Goal: Task Accomplishment & Management: Use online tool/utility

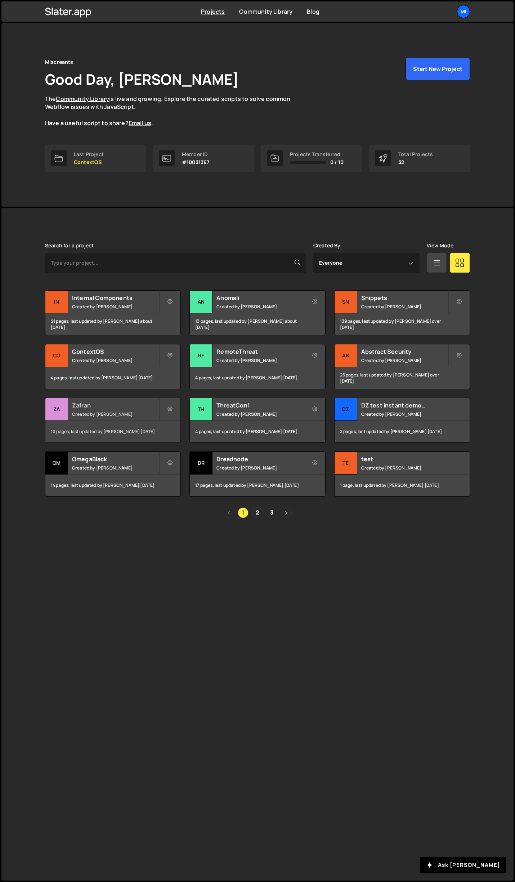
click at [130, 410] on div "Zafran Created by Jarek Kowalczyk" at bounding box center [112, 409] width 135 height 22
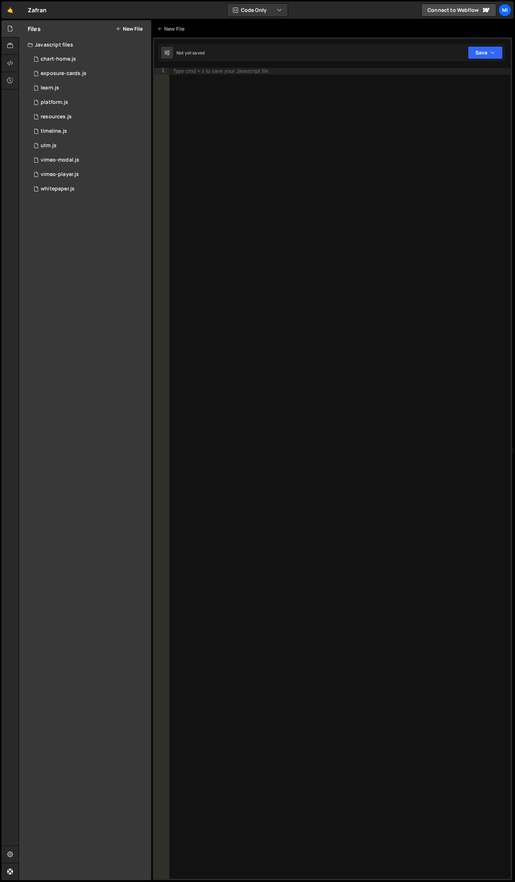
click at [136, 31] on button "New File" at bounding box center [129, 29] width 27 height 6
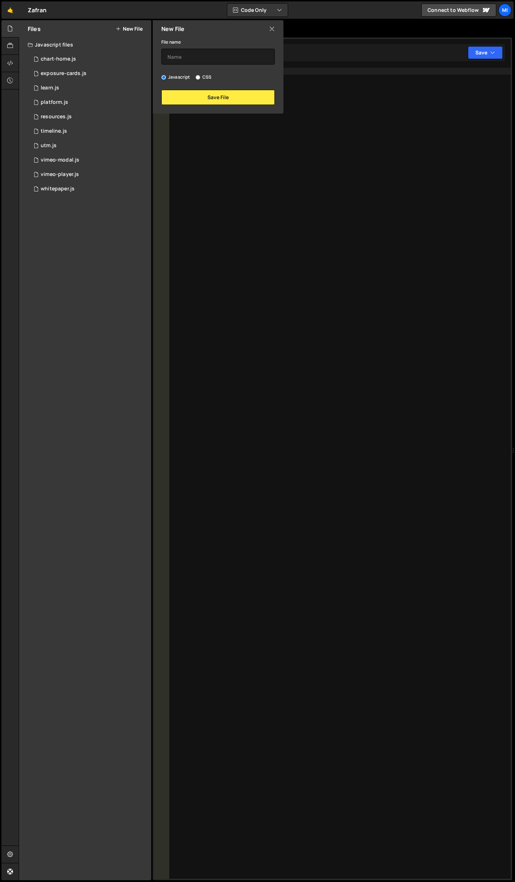
click at [203, 77] on label "CSS" at bounding box center [204, 77] width 16 height 7
click at [200, 77] on input "CSS" at bounding box center [198, 77] width 5 height 5
radio input "true"
click at [206, 62] on input "text" at bounding box center [218, 57] width 114 height 16
type input "b"
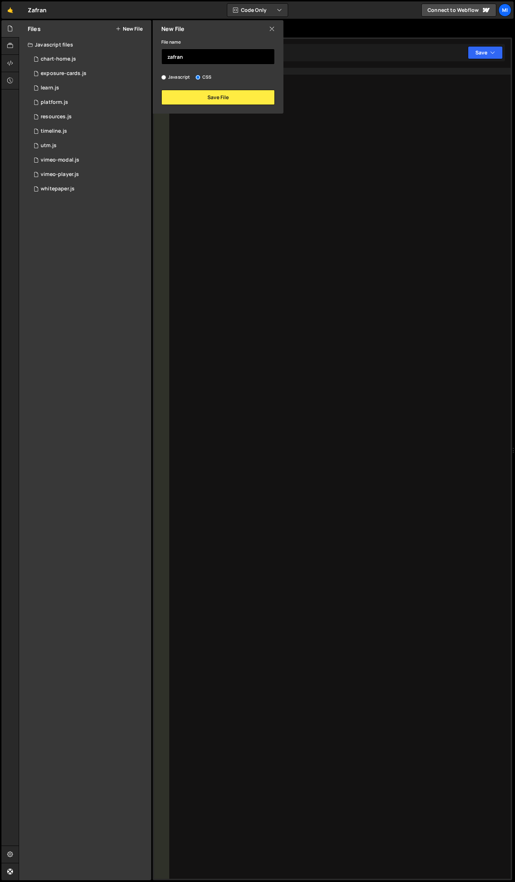
type input "zafran"
click at [205, 116] on div "Type cmd + s to save your Javascript file." at bounding box center [340, 480] width 342 height 824
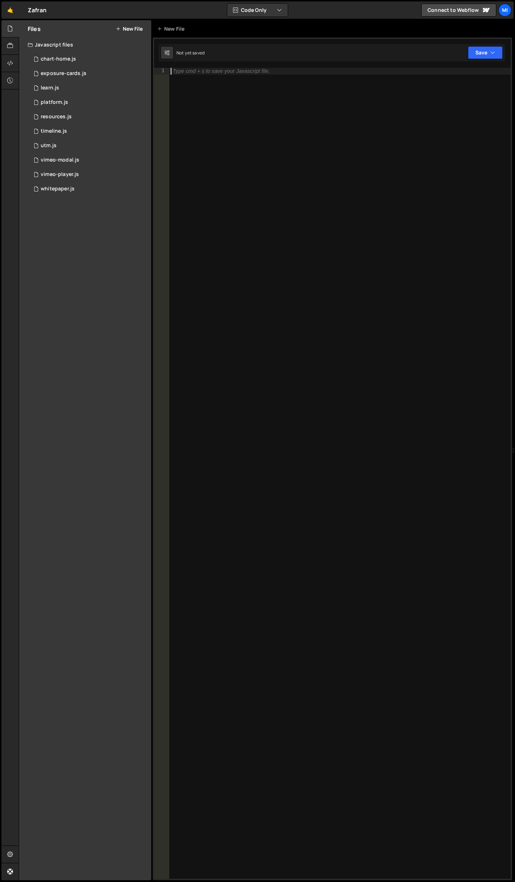
click at [208, 109] on div "Type cmd + s to save your Javascript file." at bounding box center [340, 480] width 342 height 824
click at [121, 27] on button "New File" at bounding box center [129, 29] width 27 height 6
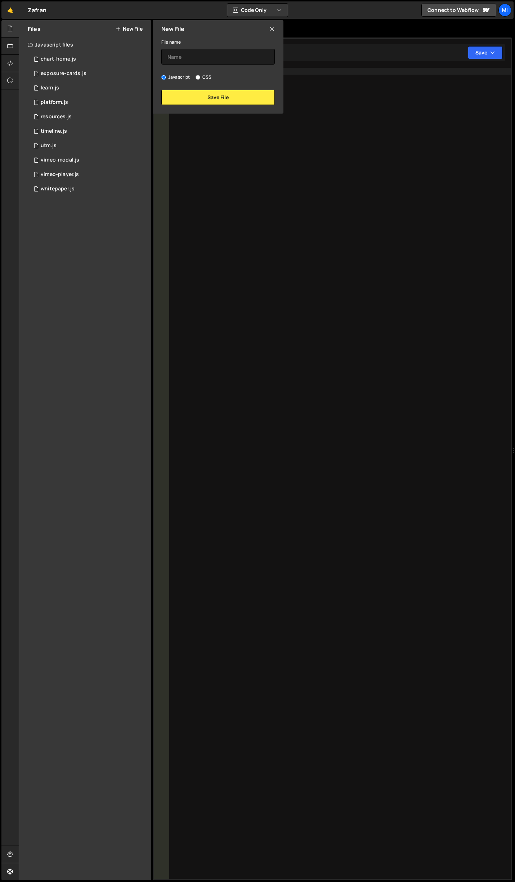
click at [206, 75] on label "CSS" at bounding box center [204, 77] width 16 height 7
click at [200, 75] on input "CSS" at bounding box center [198, 77] width 5 height 5
radio input "true"
click at [210, 62] on input "text" at bounding box center [218, 57] width 114 height 16
type input "zafran"
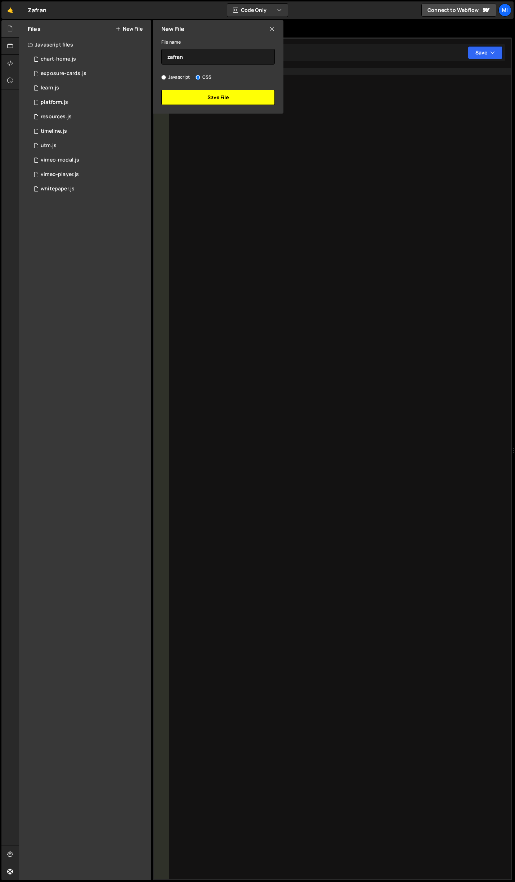
click at [211, 94] on button "Save File" at bounding box center [218, 97] width 114 height 15
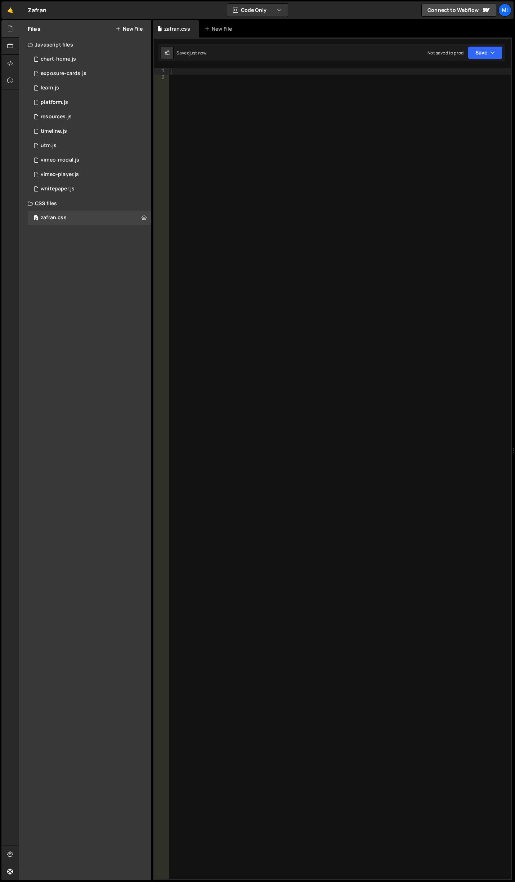
click at [221, 93] on div at bounding box center [340, 480] width 342 height 824
paste textarea "blog_toc_link_item"
type textarea "blog_toc_link_item"
click at [6, 63] on div at bounding box center [10, 63] width 18 height 17
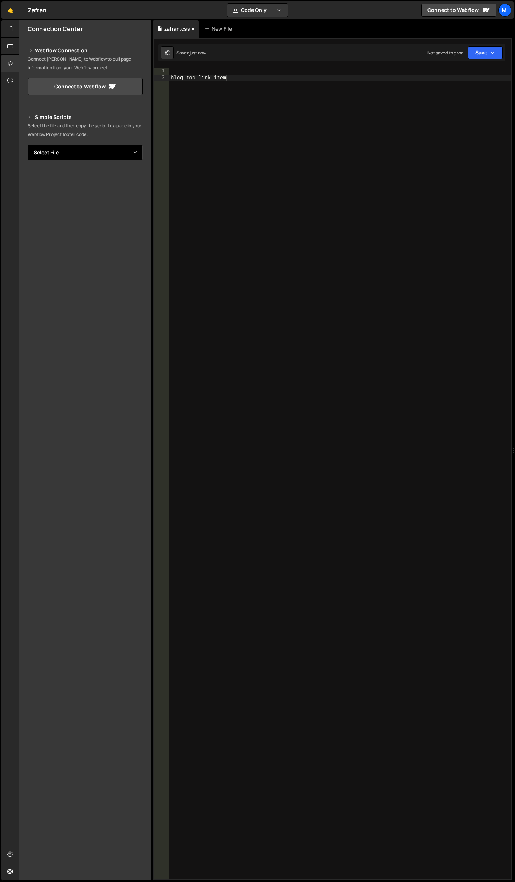
click at [136, 156] on select "Select File chart-home.js exposure-cards.js learn.js platform.js resources.js t…" at bounding box center [85, 153] width 115 height 16
select select "44720"
click at [28, 145] on select "Select File chart-home.js exposure-cards.js learn.js platform.js resources.js t…" at bounding box center [85, 153] width 115 height 16
click at [140, 175] on button "Button group with nested dropdown" at bounding box center [138, 176] width 10 height 15
click at [117, 187] on link "Copy Staging css" at bounding box center [110, 191] width 64 height 10
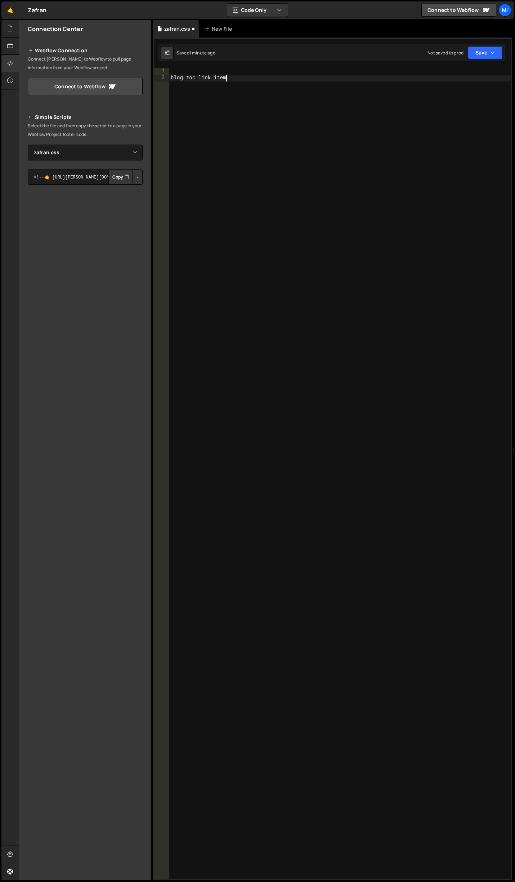
click at [312, 126] on div "blog_toc_link_item" at bounding box center [340, 480] width 342 height 824
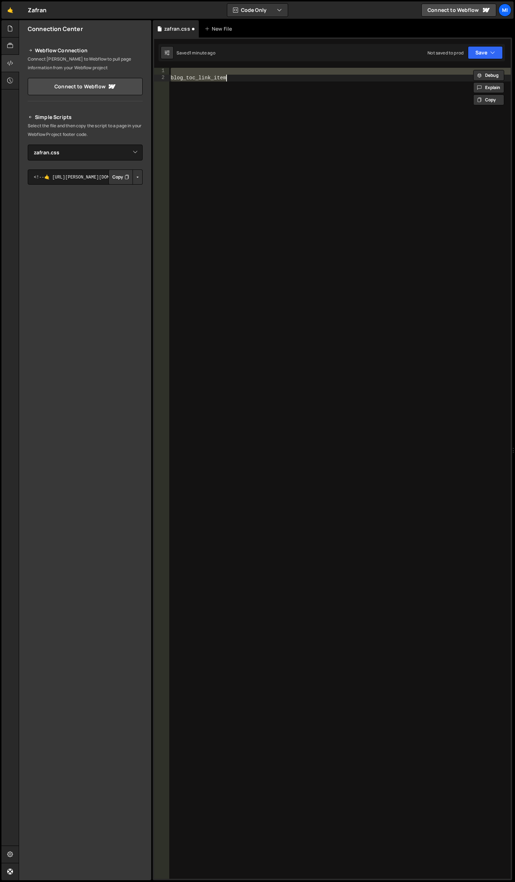
paste textarea "blog_toc_link w--current"
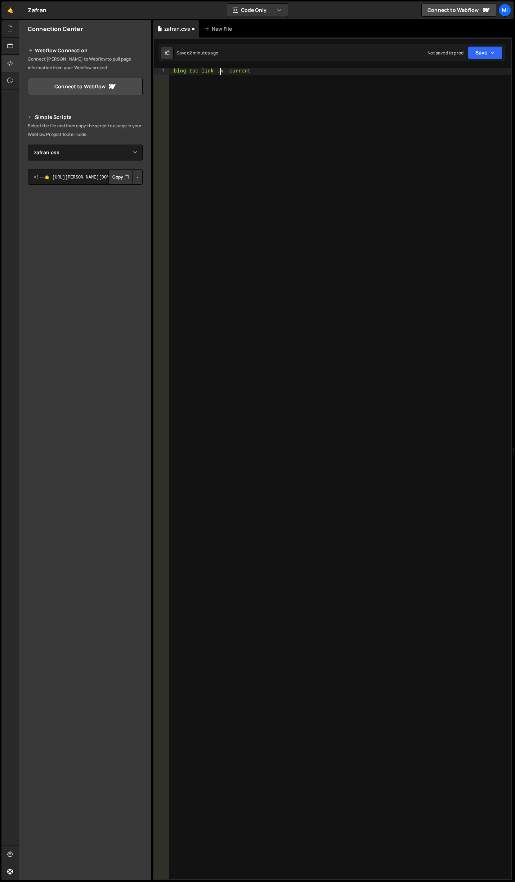
scroll to position [0, 3]
type textarea ".blog_toc_link.w--current"
type textarea ".blog_toc_link.w--current {}"
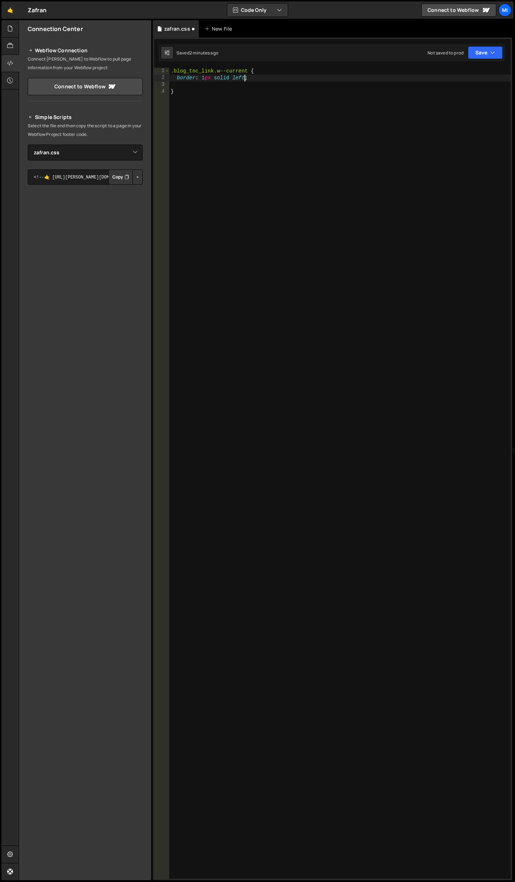
type textarea "border: 1px solid left;"
drag, startPoint x: 247, startPoint y: 76, endPoint x: 261, endPoint y: 78, distance: 14.5
click at [261, 78] on div ".blog_toc_link.w--current { border-left : 1 px solid left ; }" at bounding box center [340, 480] width 342 height 824
paste textarea "var(--swatch--primary-red);"
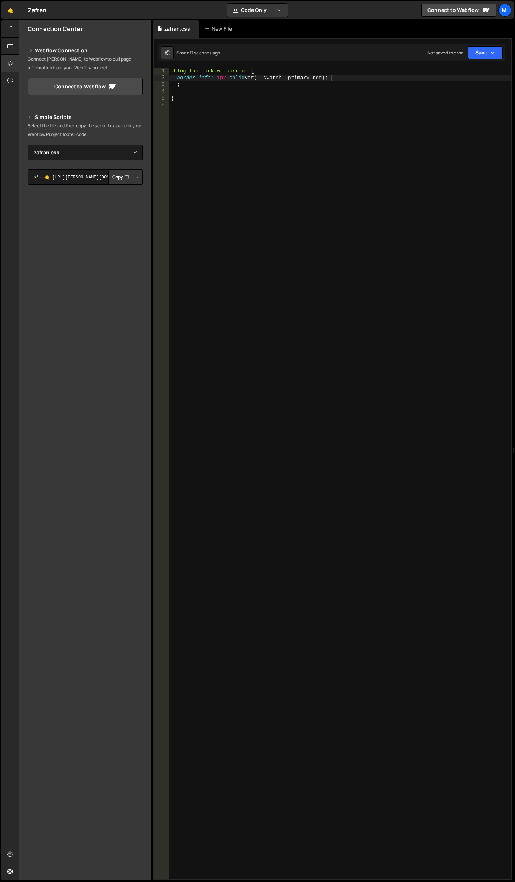
drag, startPoint x: 170, startPoint y: 72, endPoint x: 170, endPoint y: 76, distance: 4.0
click at [170, 72] on div ".blog_toc_link.w--current { border-left : 1 px solid var(--swatch--primary-red)…" at bounding box center [340, 480] width 342 height 824
paste textarea "blog_toc_link_wrapper"
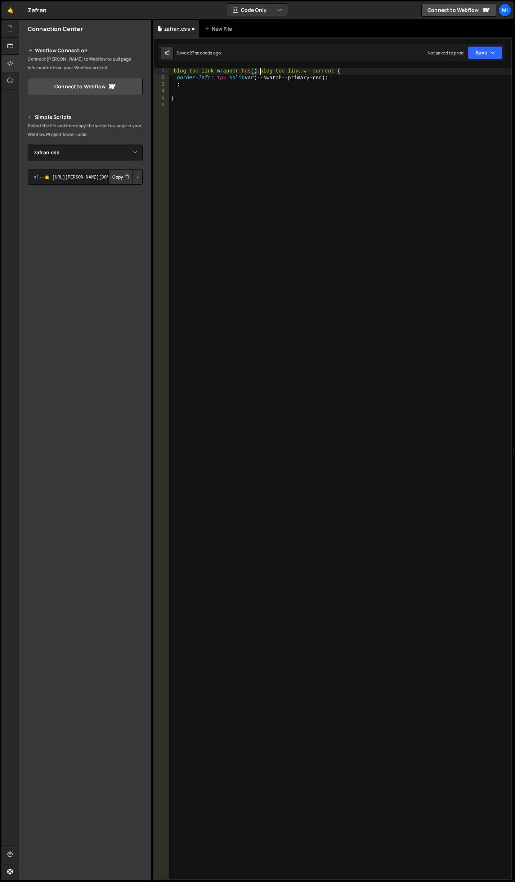
scroll to position [0, 6]
paste textarea ".w--current"
type textarea ".blog_toc_link_wrapper:has(.w--current) .blog_toc_link {"
click at [201, 233] on div ".blog_toc_link_wrapper :has ( .w--current ) .blog_toc_link { border-left : 1 px…" at bounding box center [340, 480] width 342 height 824
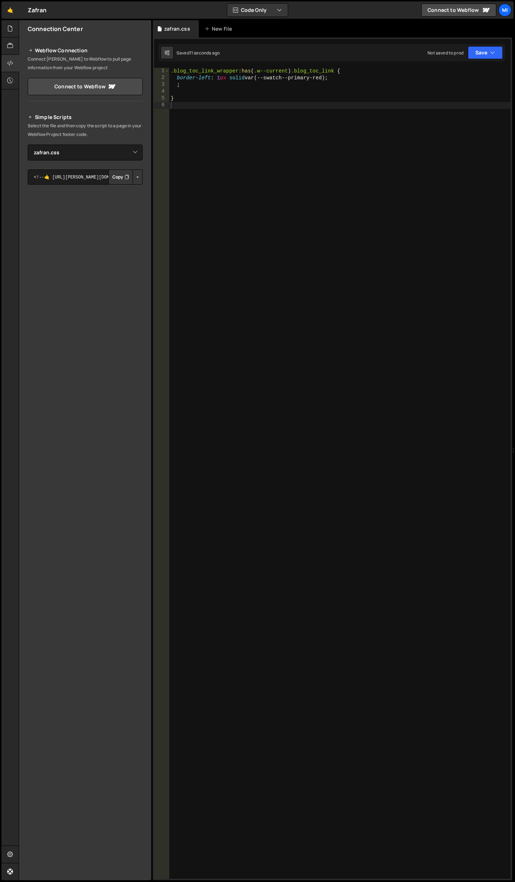
drag, startPoint x: 269, startPoint y: 211, endPoint x: 278, endPoint y: 195, distance: 17.9
click at [269, 211] on div ".blog_toc_link_wrapper :has ( .w--current ) .blog_toc_link { border-left : 1 px…" at bounding box center [340, 480] width 342 height 824
drag, startPoint x: 295, startPoint y: 70, endPoint x: 336, endPoint y: 71, distance: 41.5
click at [336, 71] on div ".blog_toc_link_wrapper :has ( .w--current ) .blog_toc_link { border-left : 1 px…" at bounding box center [340, 480] width 342 height 824
drag, startPoint x: 356, startPoint y: 78, endPoint x: 365, endPoint y: 78, distance: 9.7
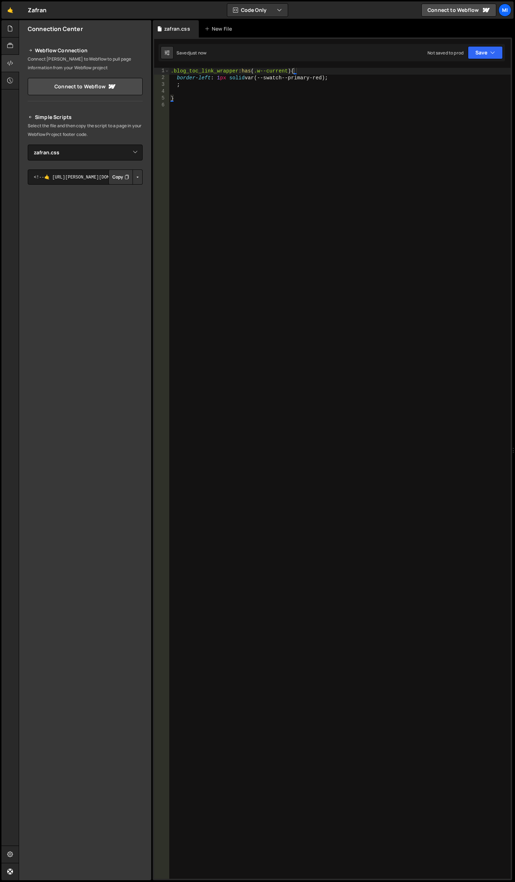
click at [356, 78] on div ".blog_toc_link_wrapper :has ( .w--current ) { border-left : 1 px solid var(--sw…" at bounding box center [340, 480] width 342 height 824
type textarea ";"
drag, startPoint x: 222, startPoint y: 76, endPoint x: 312, endPoint y: 13, distance: 110.2
click at [222, 76] on div ".blog_toc_link_wrapper :has ( .w--current ) { border-left : 2 px solid var(--sw…" at bounding box center [340, 480] width 342 height 824
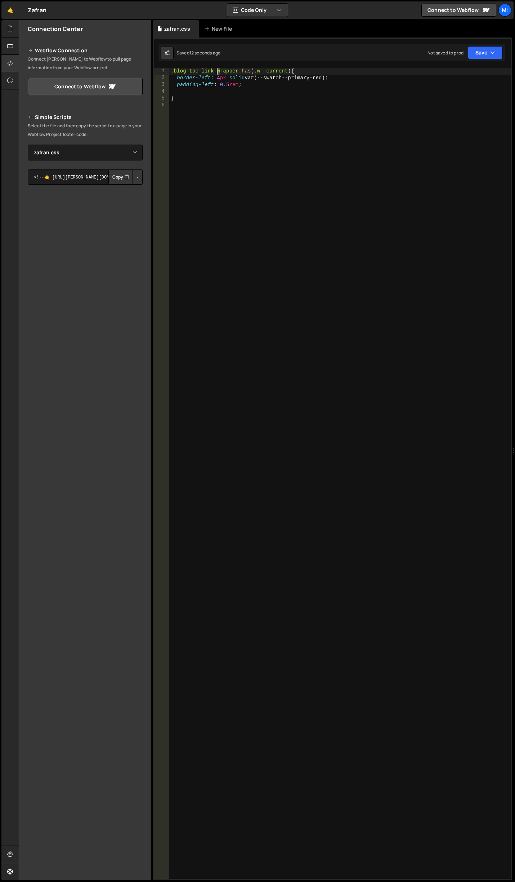
click at [217, 75] on div ".blog_toc_link_wrapper :has ( .w--current ) { border-left : 4 px solid var(--sw…" at bounding box center [340, 480] width 342 height 824
click at [218, 79] on div ".blog_toc_link_wrapper :has ( .w--current ) { border-left : 4 px solid var(--sw…" at bounding box center [340, 473] width 342 height 811
click at [221, 79] on div ".blog_toc_link_wrapper :has ( .w--current ) { border-left : 4 px solid var(--sw…" at bounding box center [340, 480] width 342 height 824
type textarea "border-left: 2px solid var(--swatch--primary-red);"
